Goal: Transaction & Acquisition: Book appointment/travel/reservation

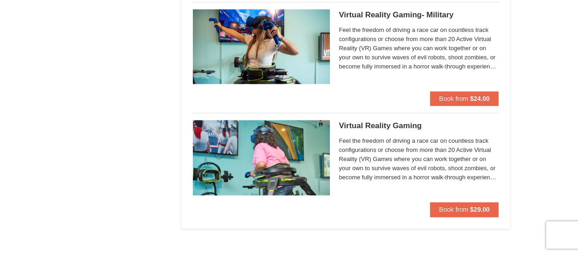
scroll to position [867, 0]
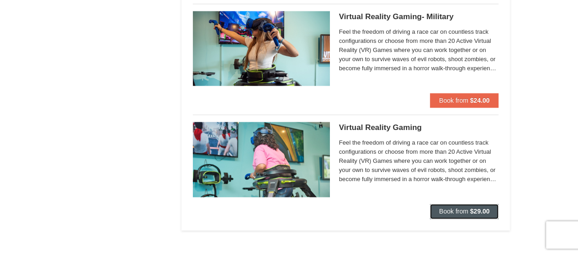
click at [452, 216] on button "Book from $29.00" at bounding box center [464, 211] width 69 height 15
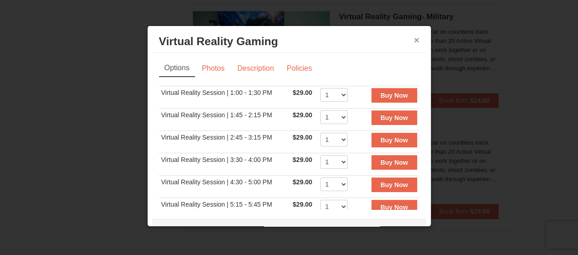
click at [414, 37] on button "×" at bounding box center [416, 40] width 5 height 9
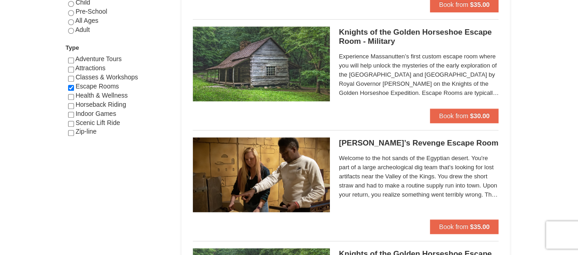
click at [174, 92] on div "Lodging Arrival Please format dates MM/DD/YYYY 10/05/2025 Departure Please form…" at bounding box center [289, 62] width 442 height 1036
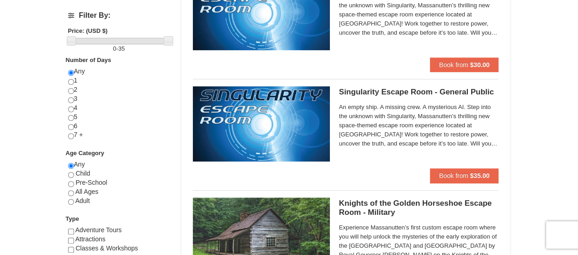
click at [174, 93] on div "Lodging Arrival Please format dates MM/DD/YYYY 10/05/2025 Departure Please form…" at bounding box center [289, 234] width 442 height 1036
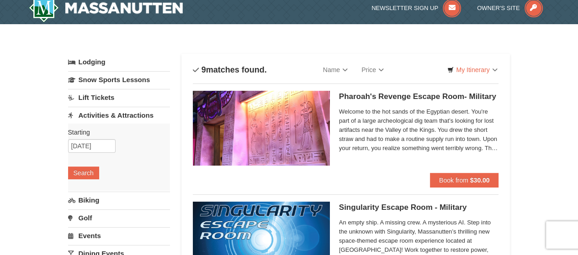
scroll to position [0, 0]
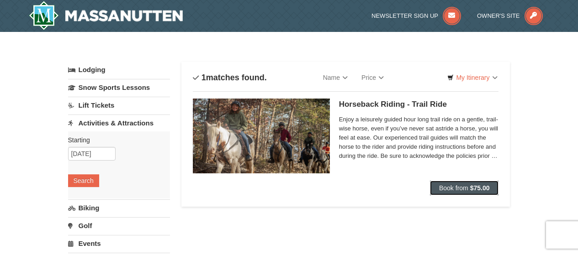
click at [466, 181] on button "Book from $75.00" at bounding box center [464, 188] width 69 height 15
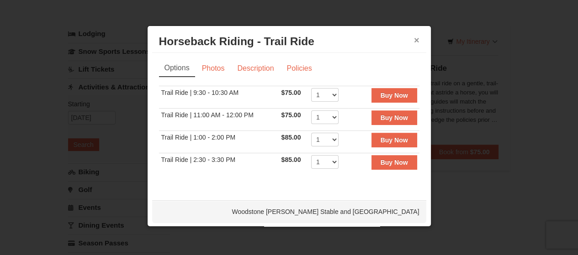
click at [414, 40] on button "×" at bounding box center [416, 40] width 5 height 9
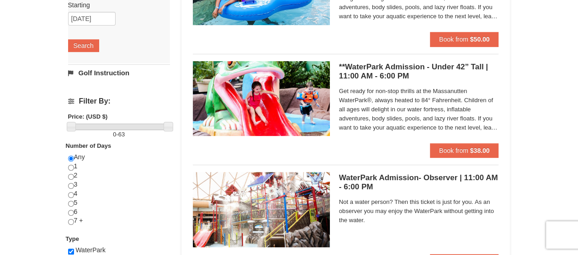
scroll to position [260, 0]
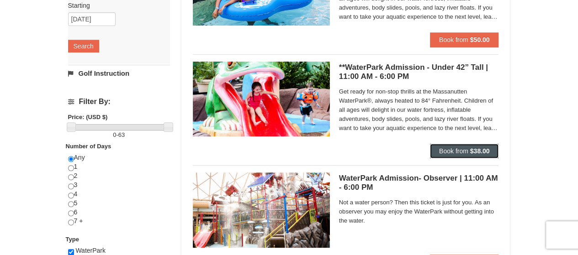
click at [438, 148] on button "Book from $38.00" at bounding box center [464, 151] width 69 height 15
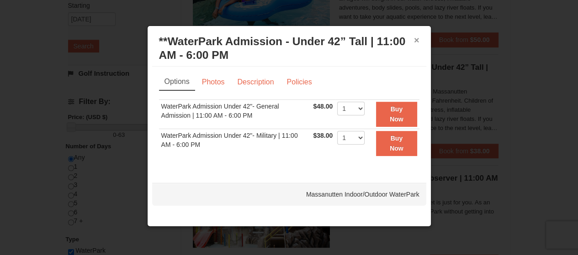
click at [418, 38] on button "×" at bounding box center [416, 40] width 5 height 9
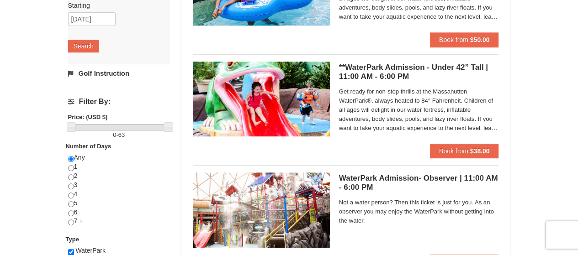
click at [188, 87] on div "Sort By Name Name (A to Z) Name (Z to A) Price Price (Low to High) Price (High …" at bounding box center [345, 97] width 329 height 590
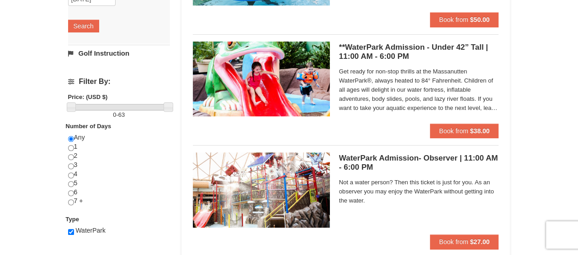
click at [188, 87] on div "Sort By Name Name (A to Z) Name (Z to A) Price Price (Low to High) Price (High …" at bounding box center [345, 77] width 329 height 590
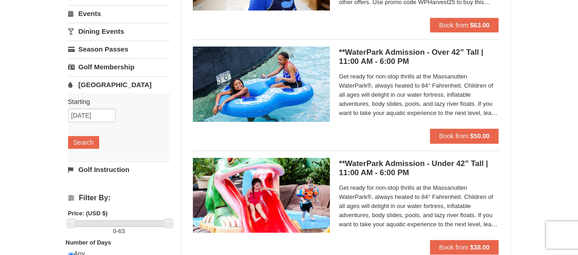
click at [188, 87] on div "Sort By Name Name (A to Z) Name (Z to A) Price Price (Low to High) Price (High …" at bounding box center [345, 194] width 329 height 590
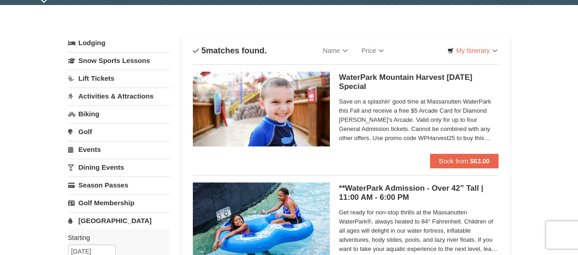
scroll to position [0, 0]
